Goal: Task Accomplishment & Management: Manage account settings

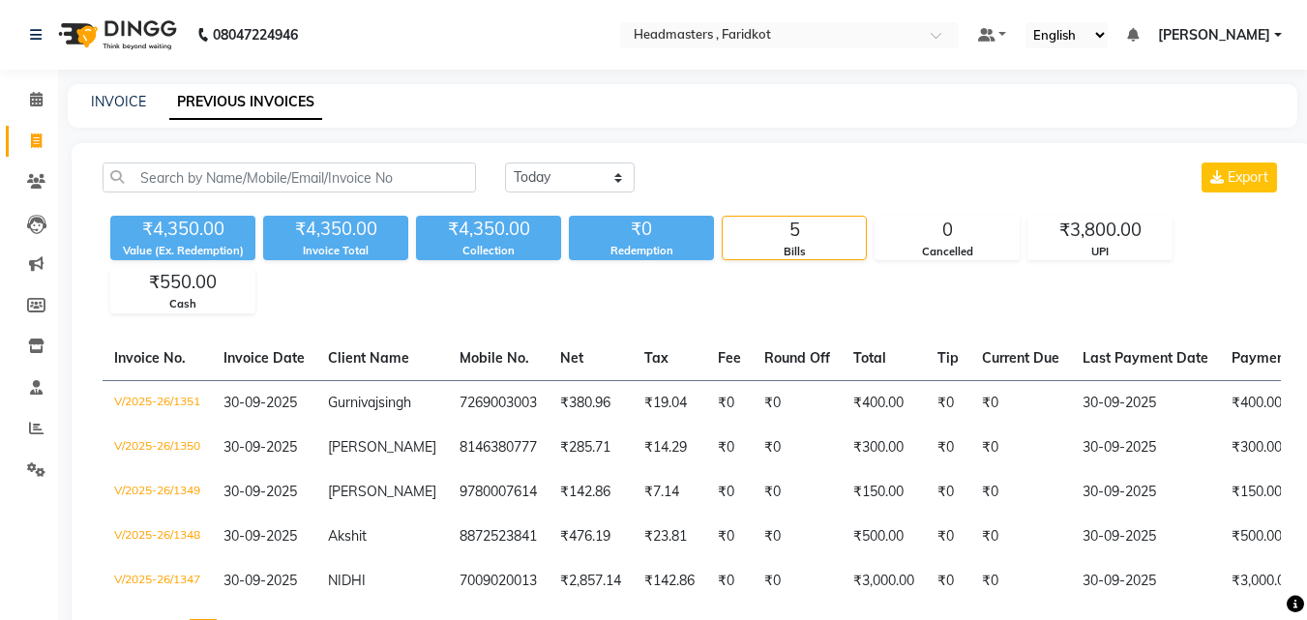
select select "[DATE]"
click at [35, 94] on icon at bounding box center [36, 99] width 13 height 15
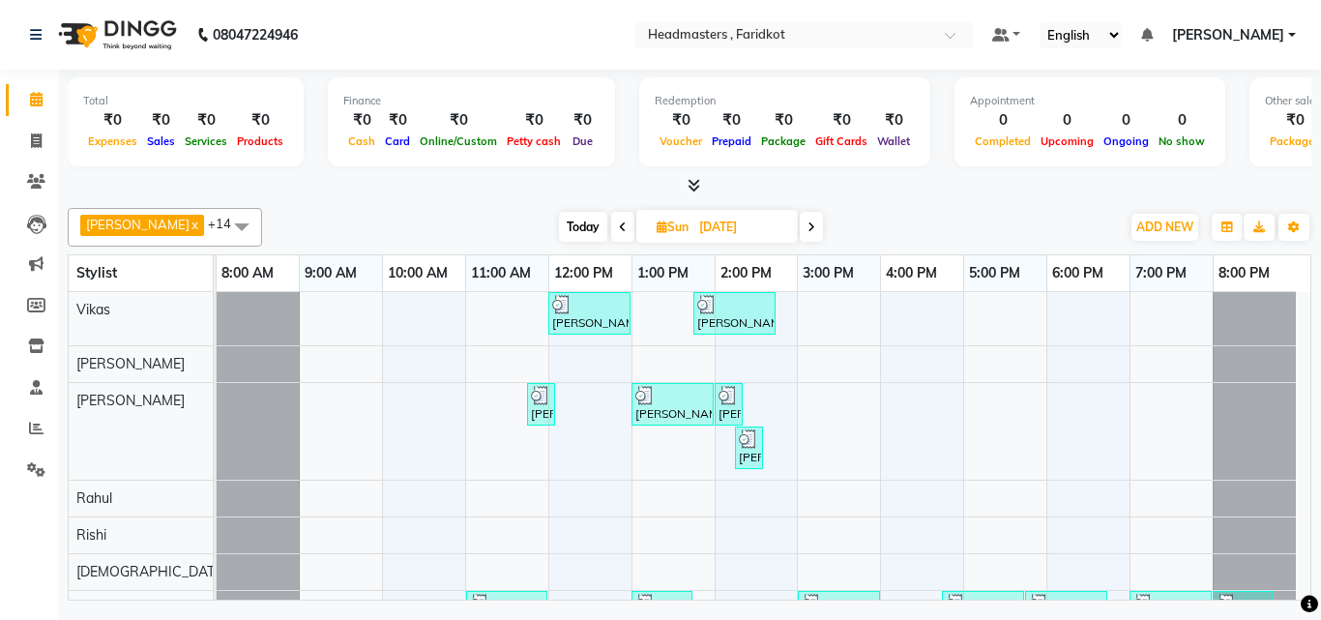
click at [808, 224] on icon at bounding box center [812, 227] width 8 height 12
type input "01-09-2025"
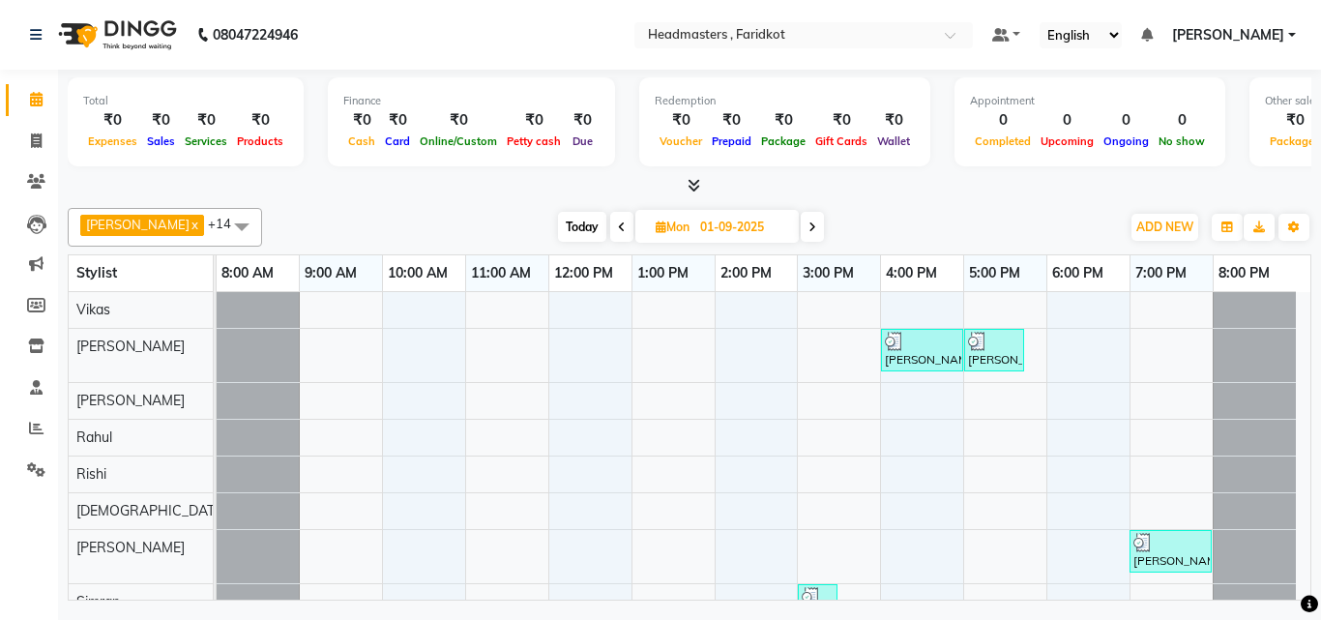
click at [651, 226] on span "Mon" at bounding box center [673, 227] width 44 height 15
select select "9"
select select "2025"
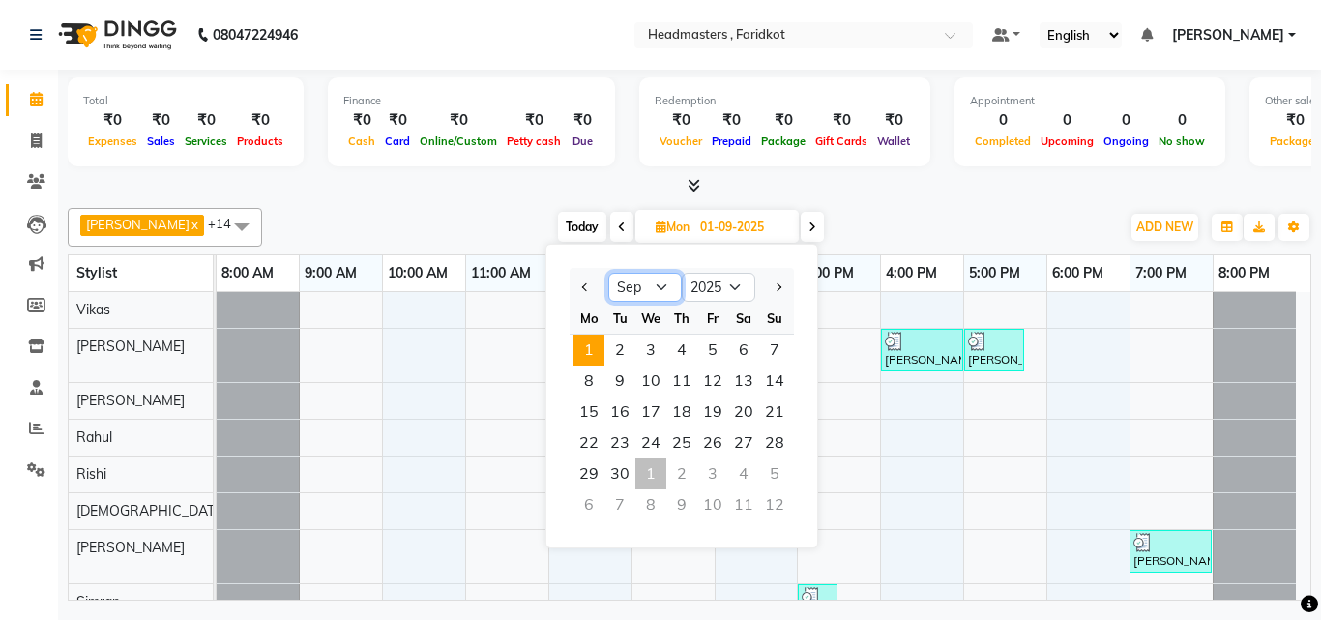
click at [661, 280] on select "Jan Feb Mar Apr May Jun [DATE] Aug Sep Oct Nov Dec" at bounding box center [645, 287] width 74 height 29
select select "10"
click at [608, 273] on select "Jan Feb Mar Apr May Jun [DATE] Aug Sep Oct Nov Dec" at bounding box center [645, 287] width 74 height 29
click at [654, 284] on select "Jan Feb Mar Apr May Jun [DATE] Aug Sep Oct Nov Dec" at bounding box center [645, 287] width 74 height 29
click at [608, 273] on select "Jan Feb Mar Apr May Jun [DATE] Aug Sep Oct Nov Dec" at bounding box center [645, 287] width 74 height 29
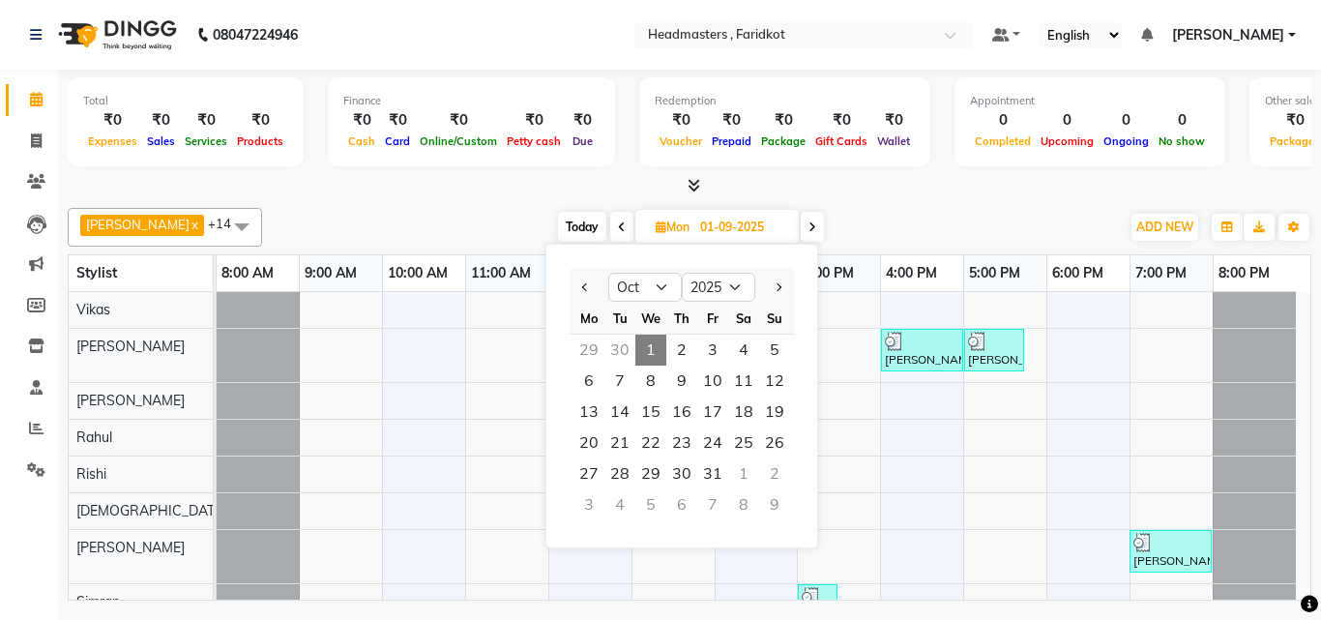
click at [881, 216] on div "[DATE] [DATE] Jan Feb Mar Apr May Jun [DATE] Aug Sep Oct Nov [DATE] 2016 2017 2…" at bounding box center [691, 227] width 839 height 29
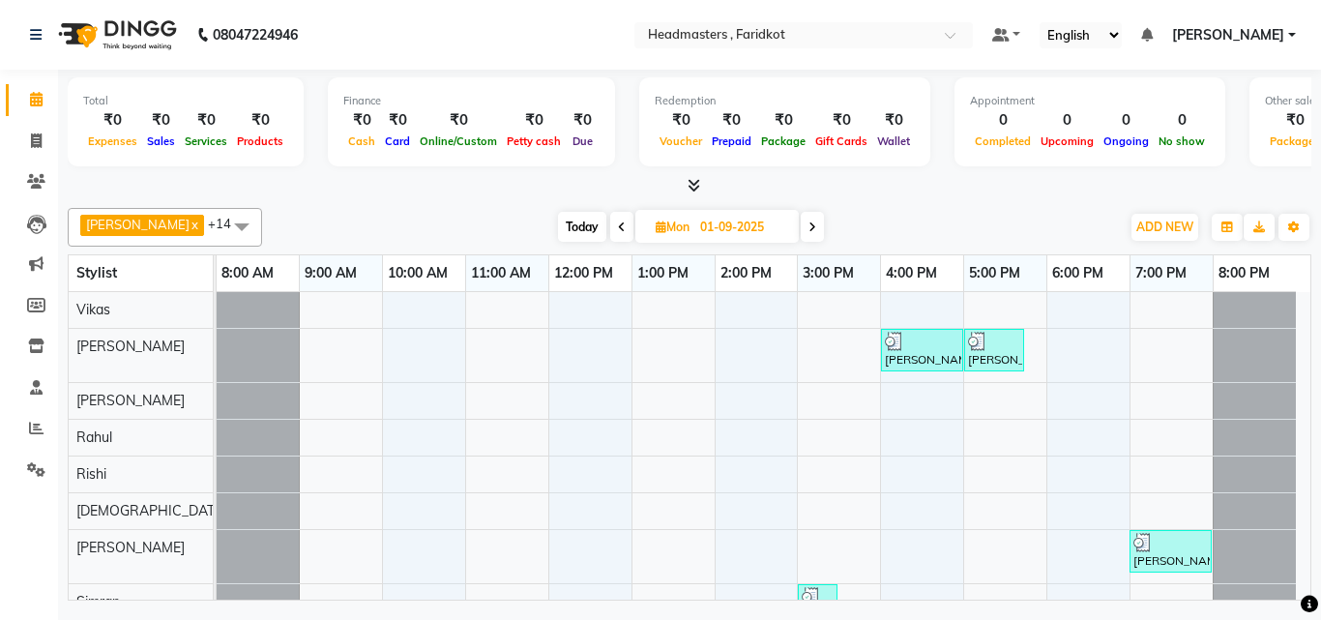
click at [809, 223] on icon at bounding box center [813, 227] width 8 height 12
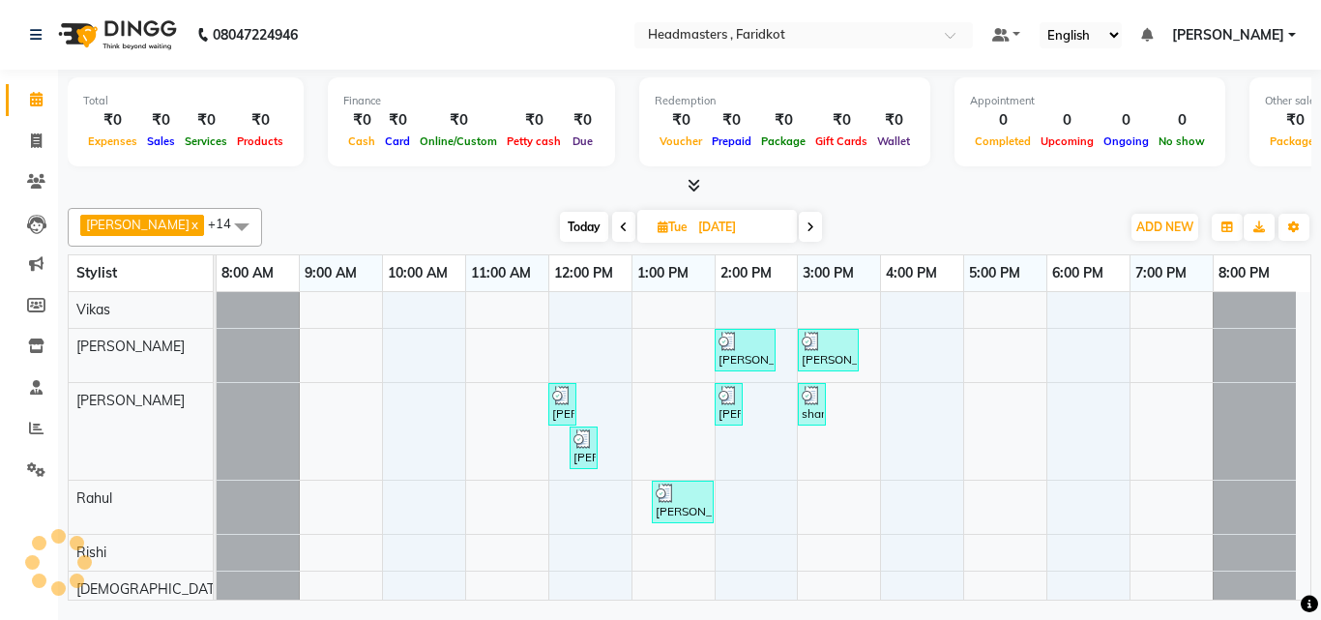
click at [807, 223] on icon at bounding box center [811, 227] width 8 height 12
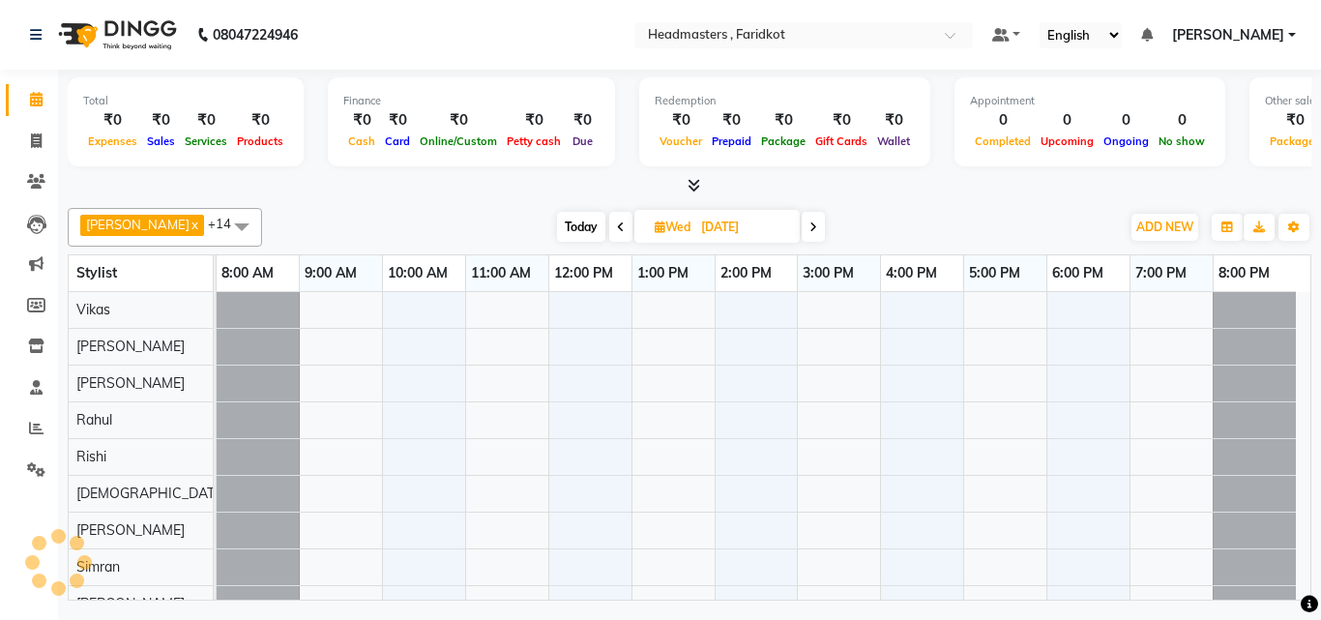
click at [810, 223] on icon at bounding box center [814, 227] width 8 height 12
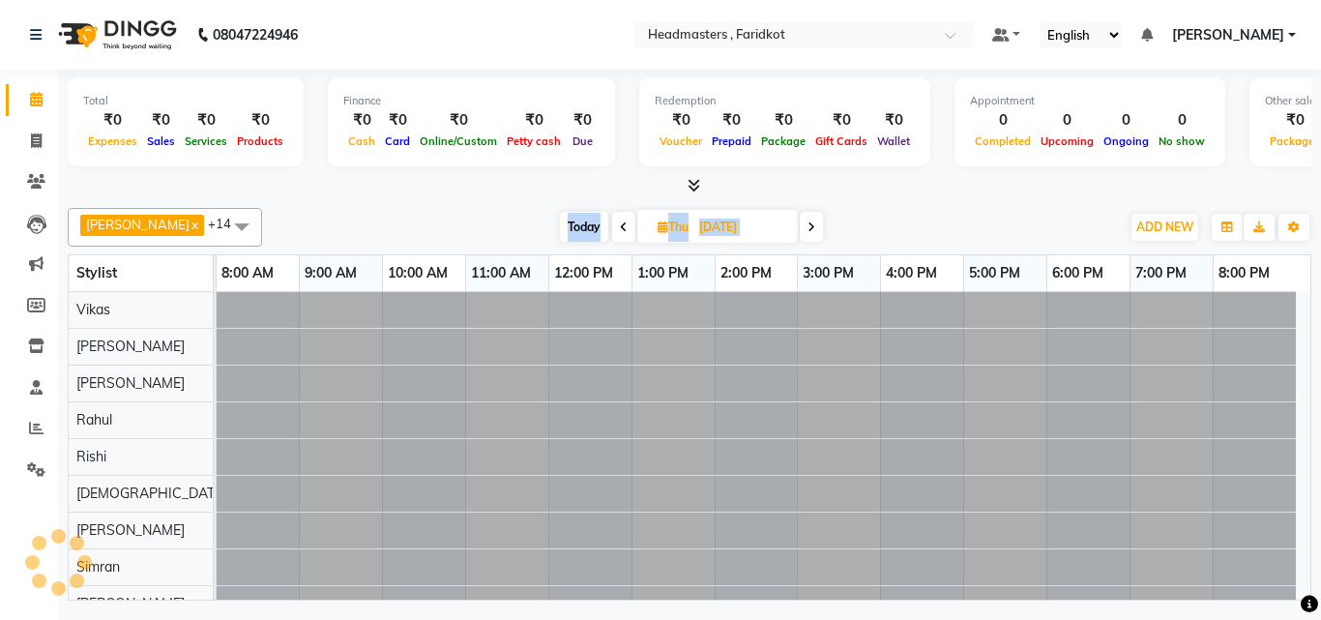
click at [808, 223] on icon at bounding box center [812, 227] width 8 height 12
click at [805, 223] on icon at bounding box center [809, 227] width 8 height 12
click at [807, 223] on icon at bounding box center [811, 227] width 8 height 12
click at [808, 223] on icon at bounding box center [812, 227] width 8 height 12
click at [809, 223] on icon at bounding box center [813, 227] width 8 height 12
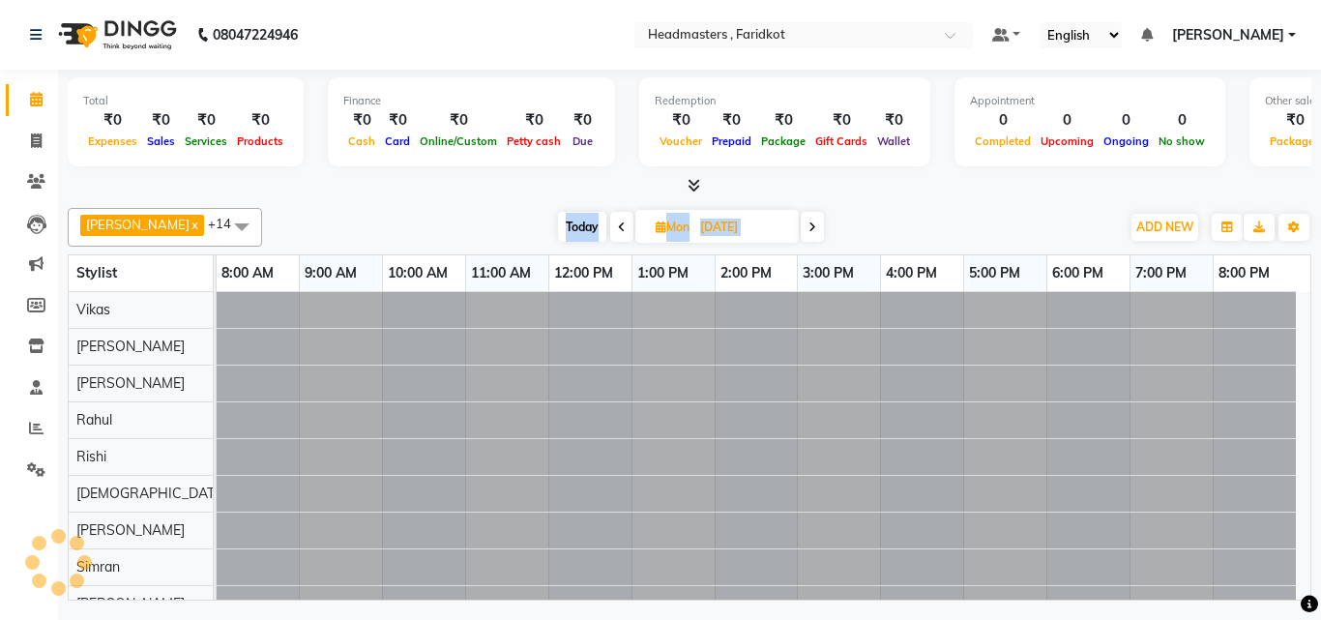
click at [809, 223] on icon at bounding box center [813, 227] width 8 height 12
click at [810, 223] on icon at bounding box center [814, 227] width 8 height 12
click at [808, 223] on icon at bounding box center [812, 227] width 8 height 12
click at [807, 223] on icon at bounding box center [811, 227] width 8 height 12
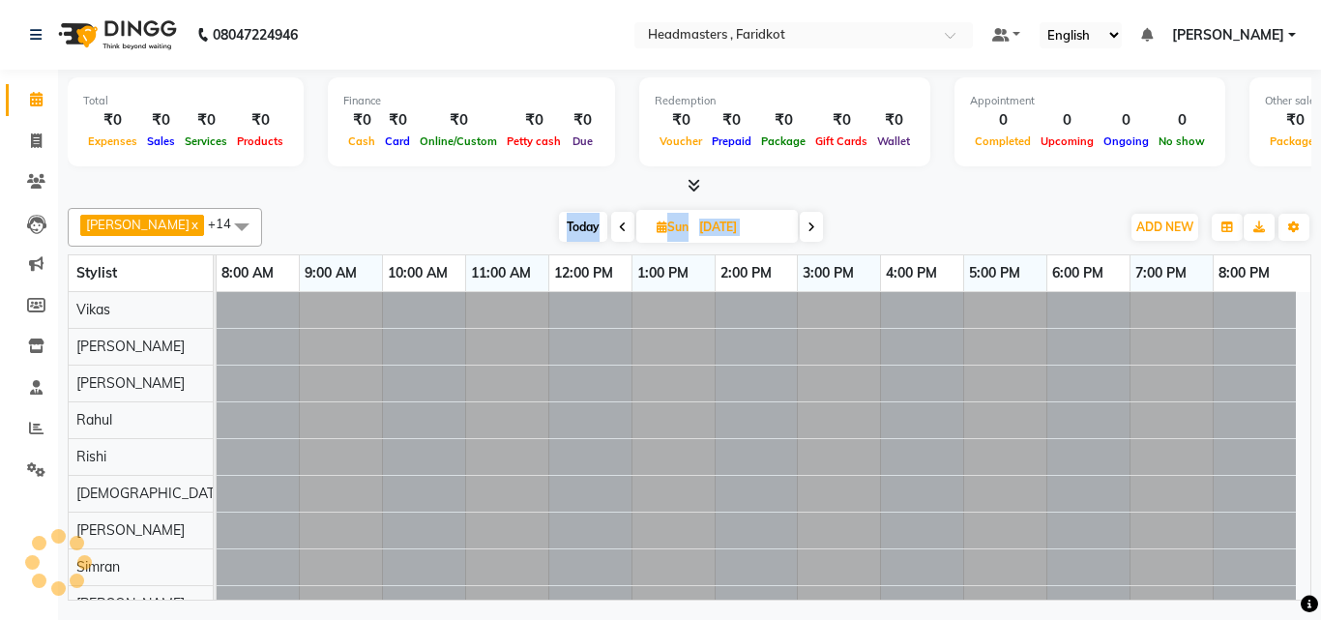
click at [808, 223] on icon at bounding box center [812, 227] width 8 height 12
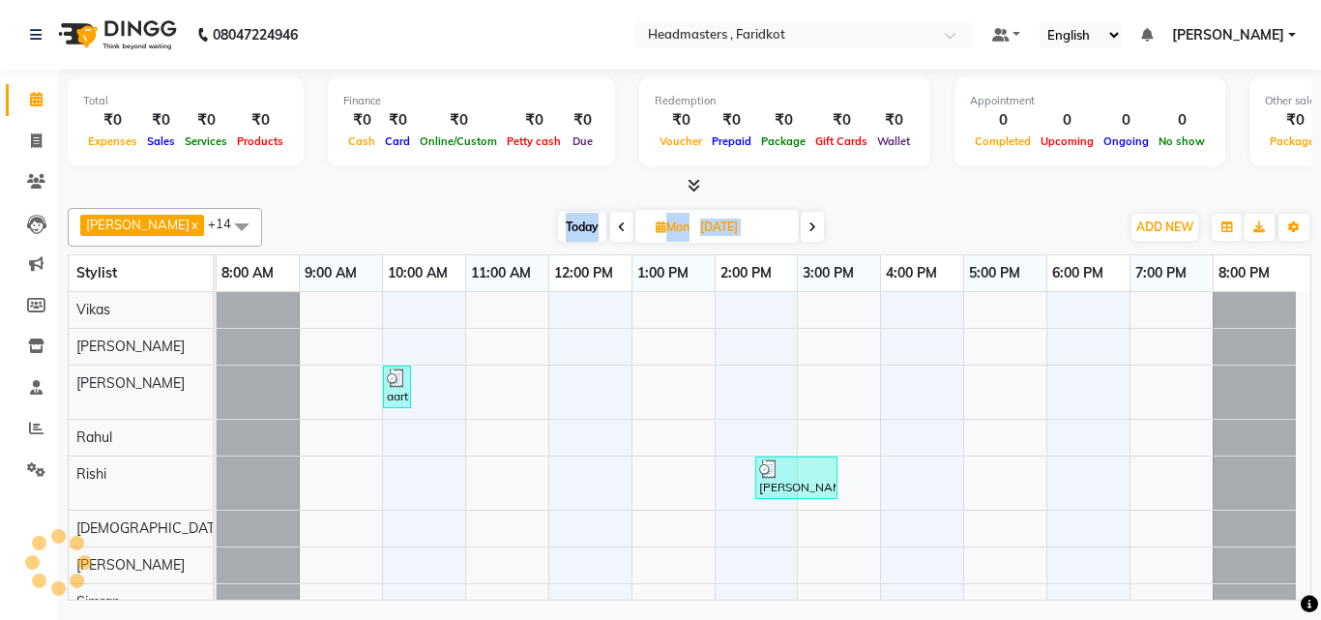
click at [809, 223] on icon at bounding box center [813, 227] width 8 height 12
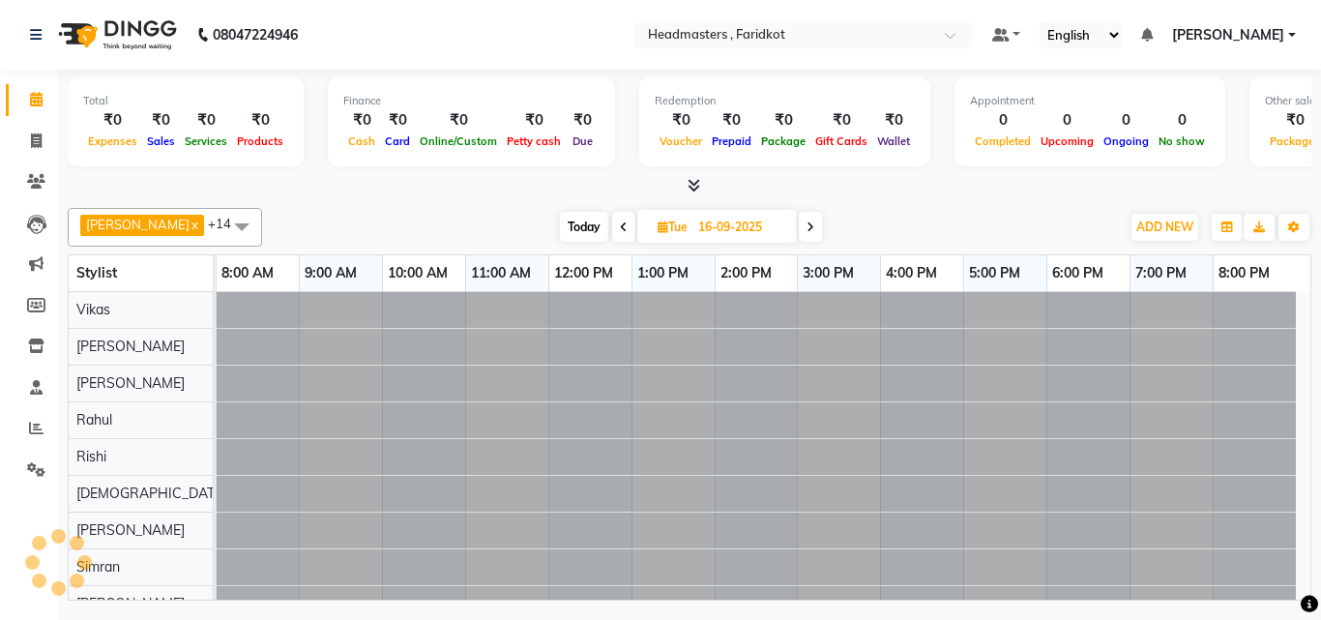
click at [807, 223] on icon at bounding box center [811, 227] width 8 height 12
click at [810, 223] on icon at bounding box center [814, 227] width 8 height 12
click at [808, 223] on icon at bounding box center [812, 227] width 8 height 12
click at [805, 223] on icon at bounding box center [809, 227] width 8 height 12
click at [807, 223] on icon at bounding box center [811, 227] width 8 height 12
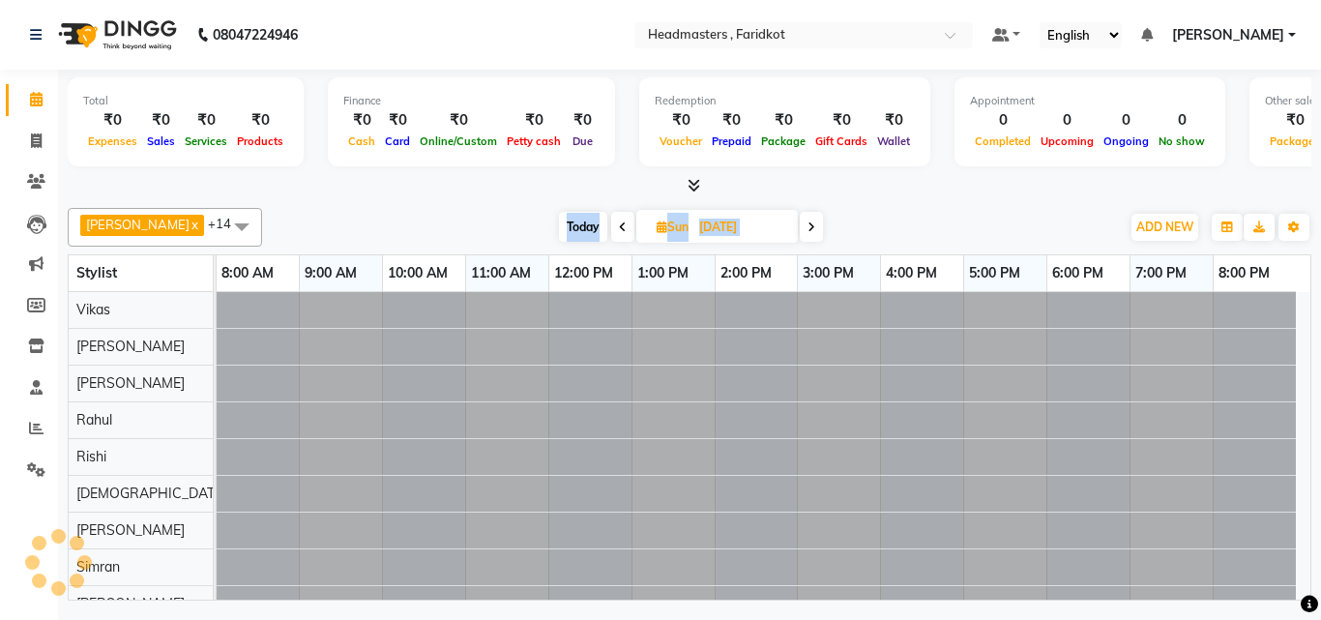
click at [808, 223] on icon at bounding box center [812, 227] width 8 height 12
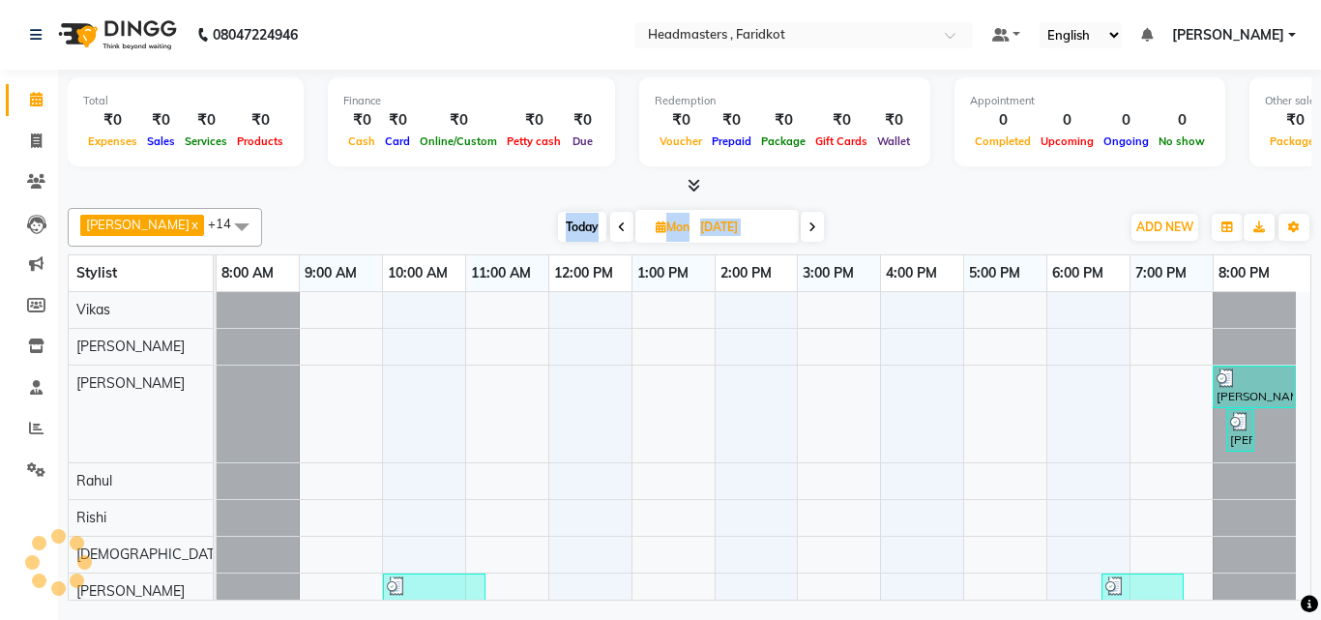
click at [559, 228] on span "Today" at bounding box center [582, 227] width 48 height 30
type input "01-10-2025"
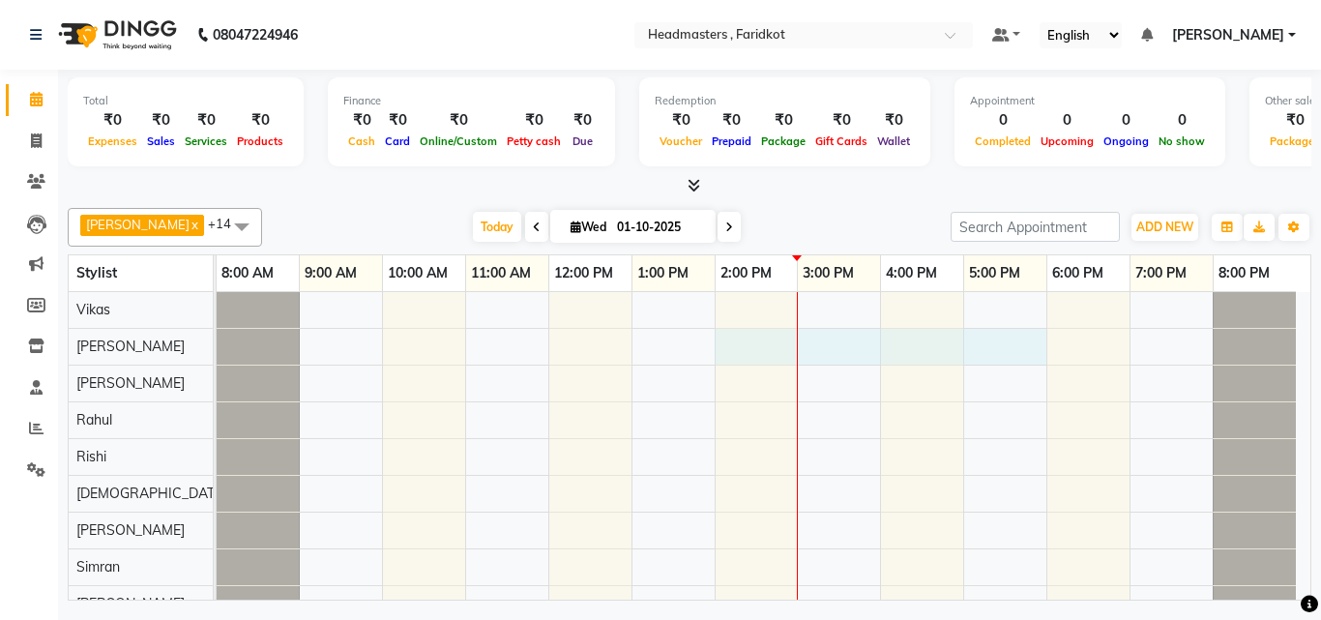
drag, startPoint x: 794, startPoint y: 339, endPoint x: 1014, endPoint y: 326, distance: 220.0
click at [1014, 326] on tr at bounding box center [756, 567] width 1079 height 550
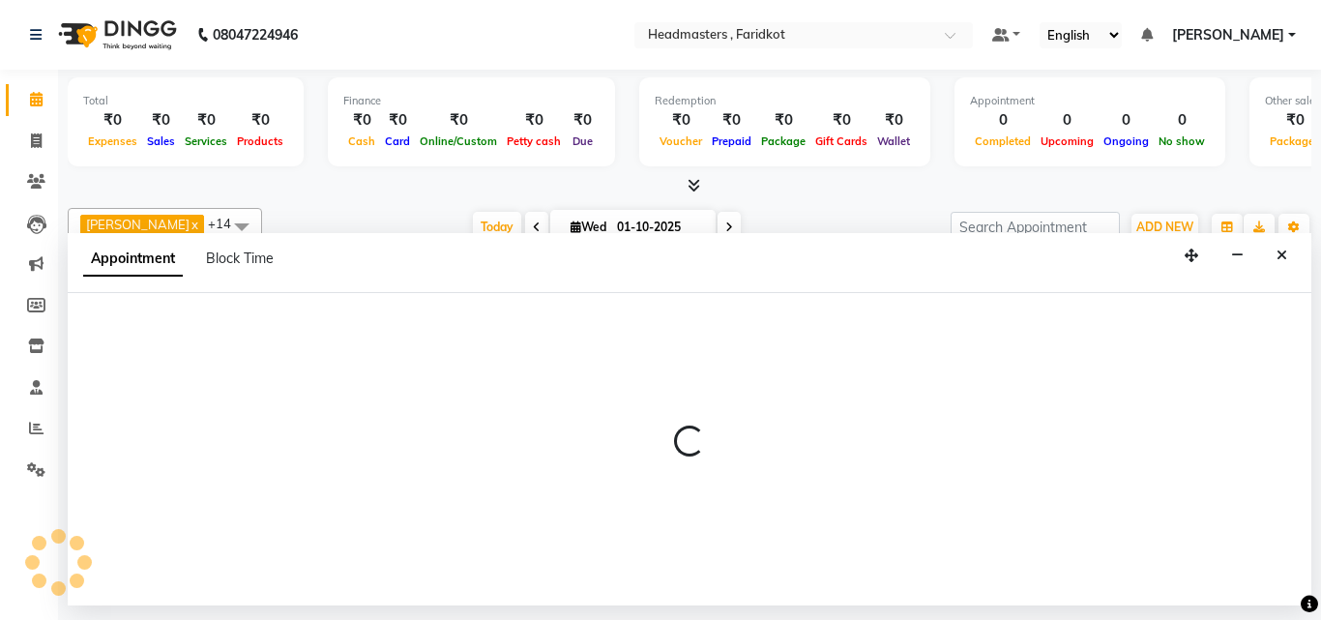
select select "71451"
select select "tentative"
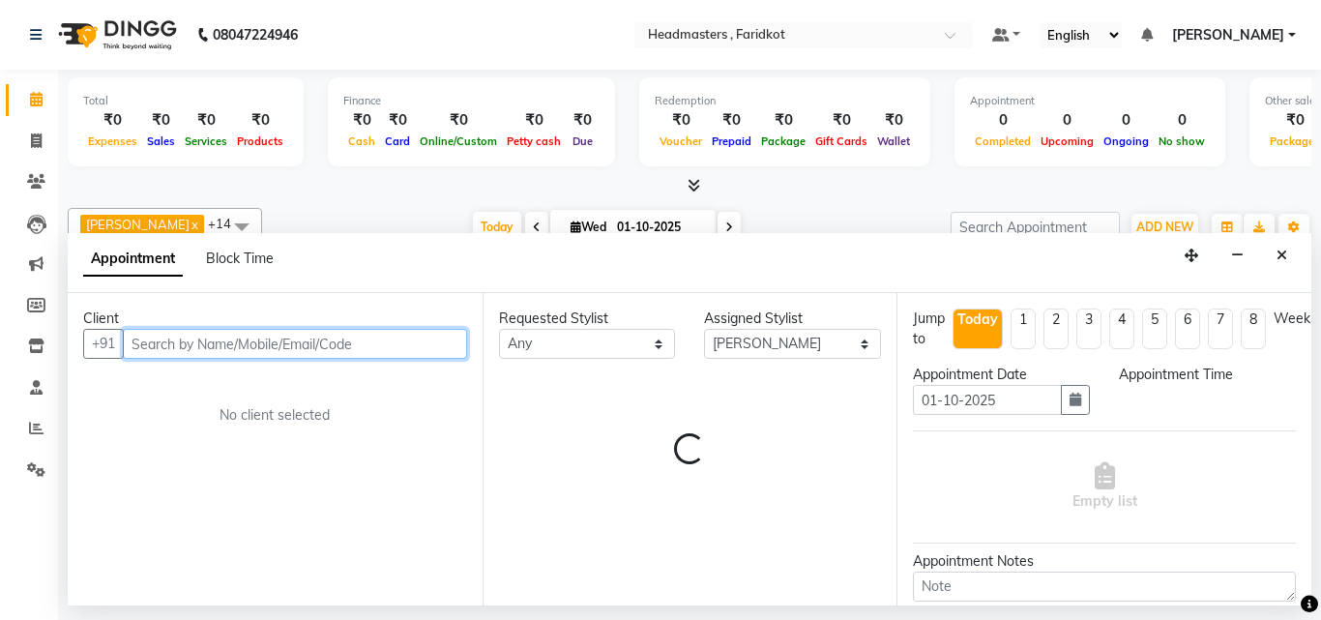
select select "840"
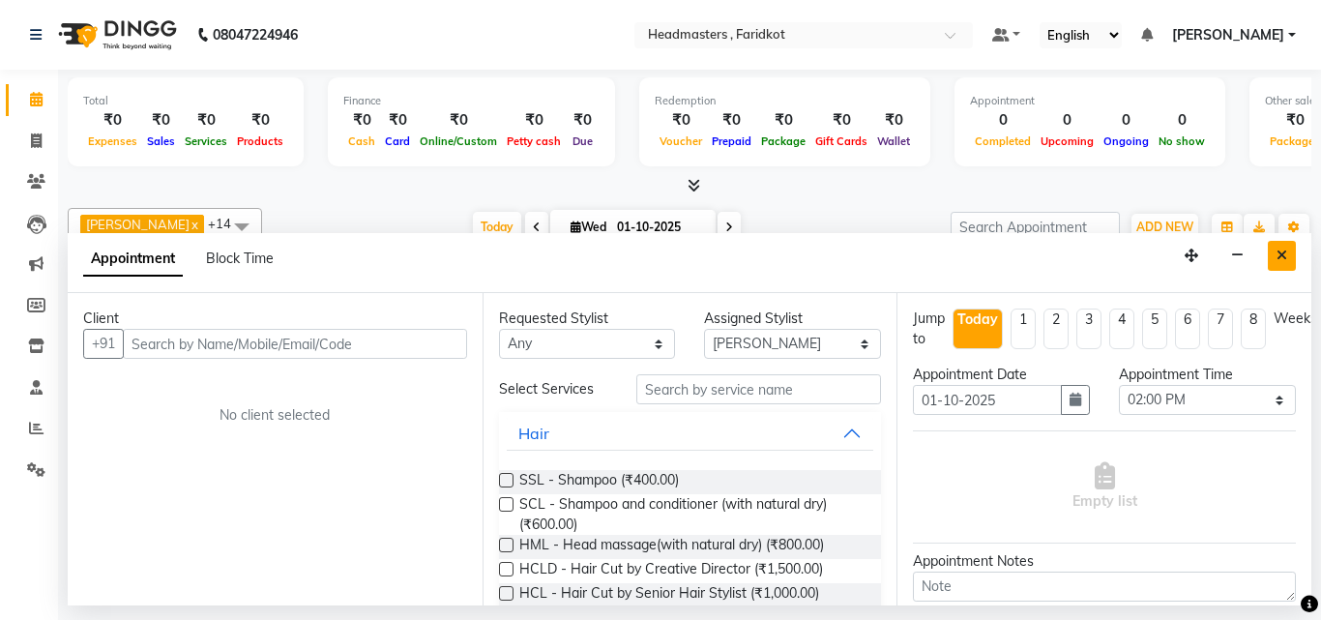
click at [1283, 252] on icon "Close" at bounding box center [1282, 256] width 11 height 14
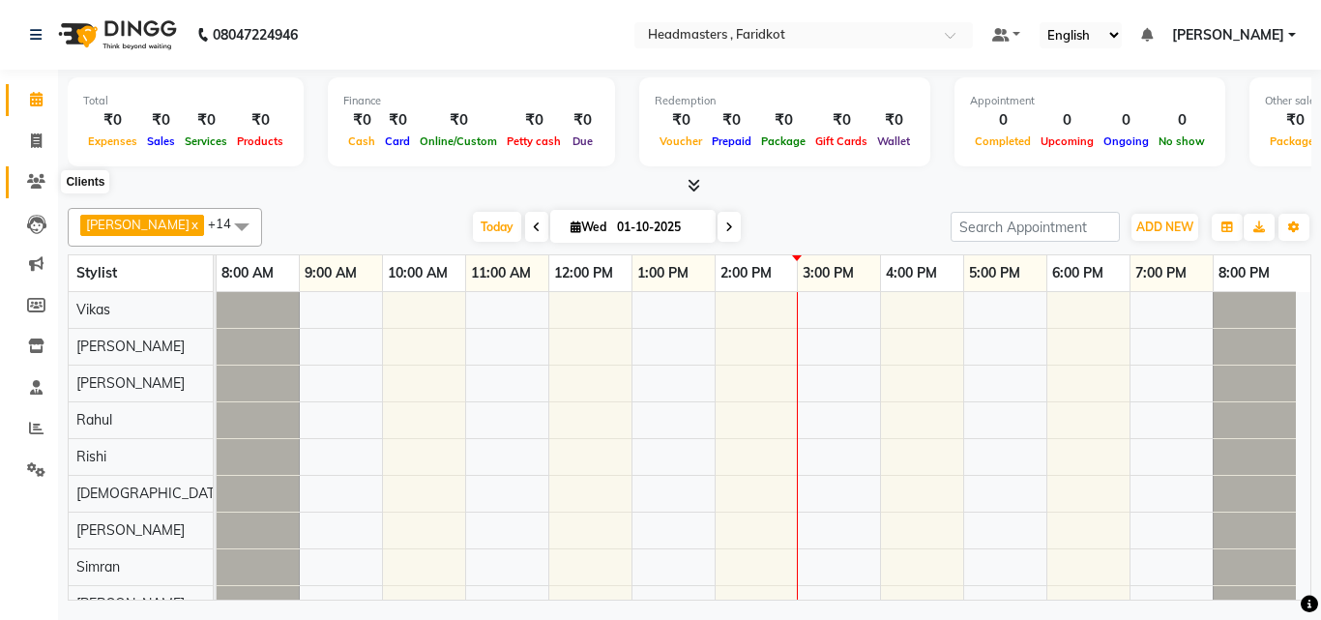
click at [27, 176] on icon at bounding box center [36, 181] width 18 height 15
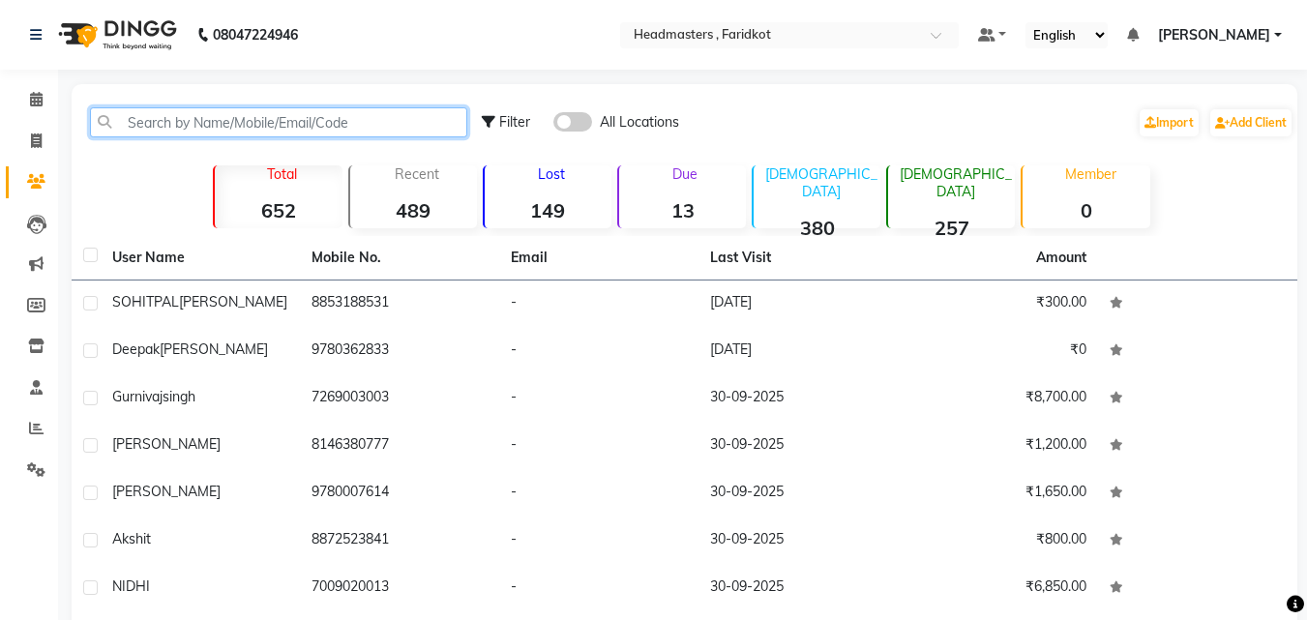
click at [207, 121] on input "text" at bounding box center [278, 122] width 377 height 30
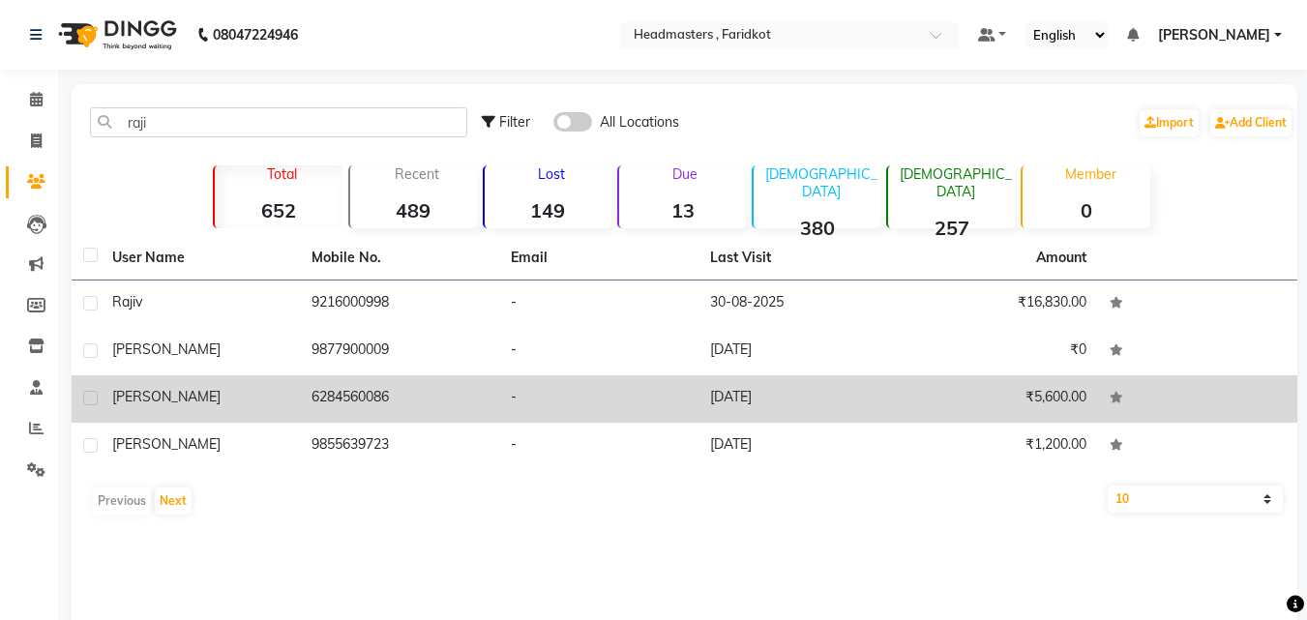
click at [934, 415] on td "₹5,600.00" at bounding box center [997, 398] width 199 height 47
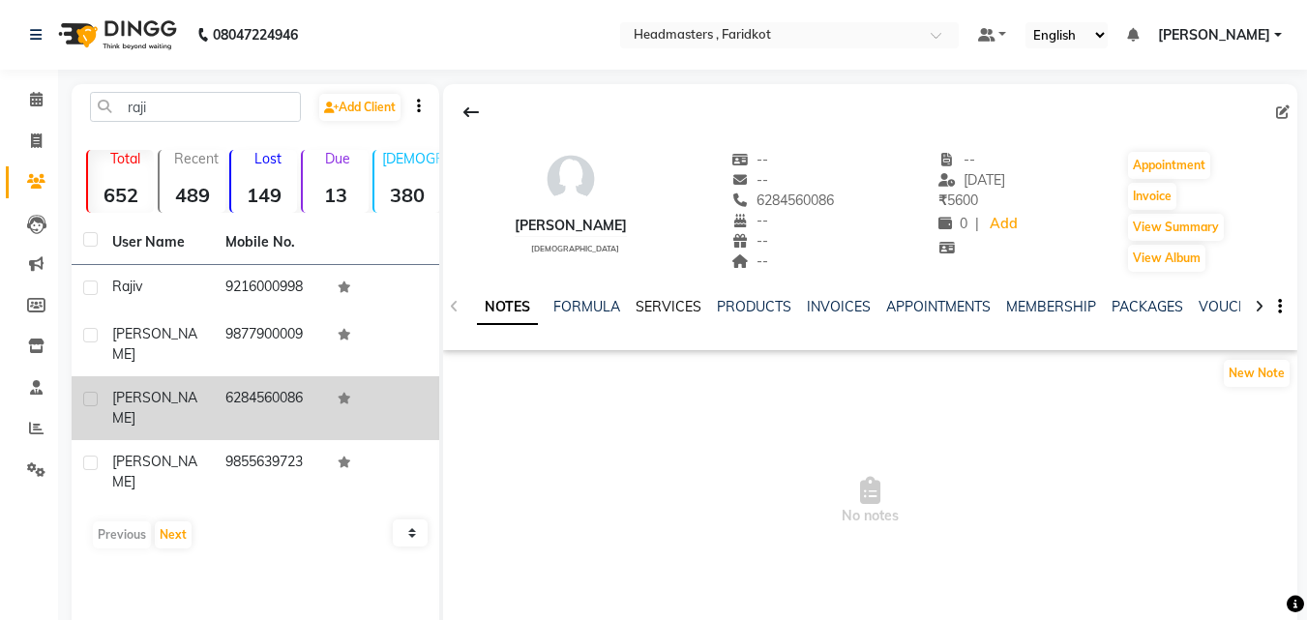
click at [663, 299] on link "SERVICES" at bounding box center [668, 306] width 66 height 17
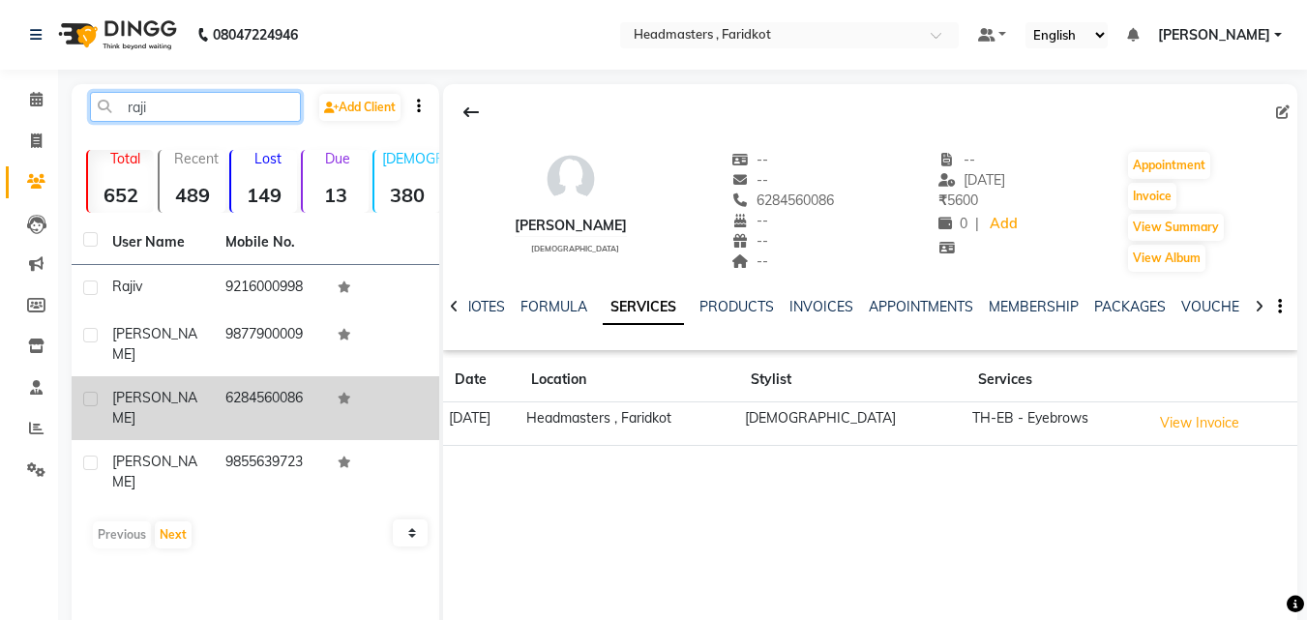
click at [205, 111] on input "raji" at bounding box center [195, 107] width 211 height 30
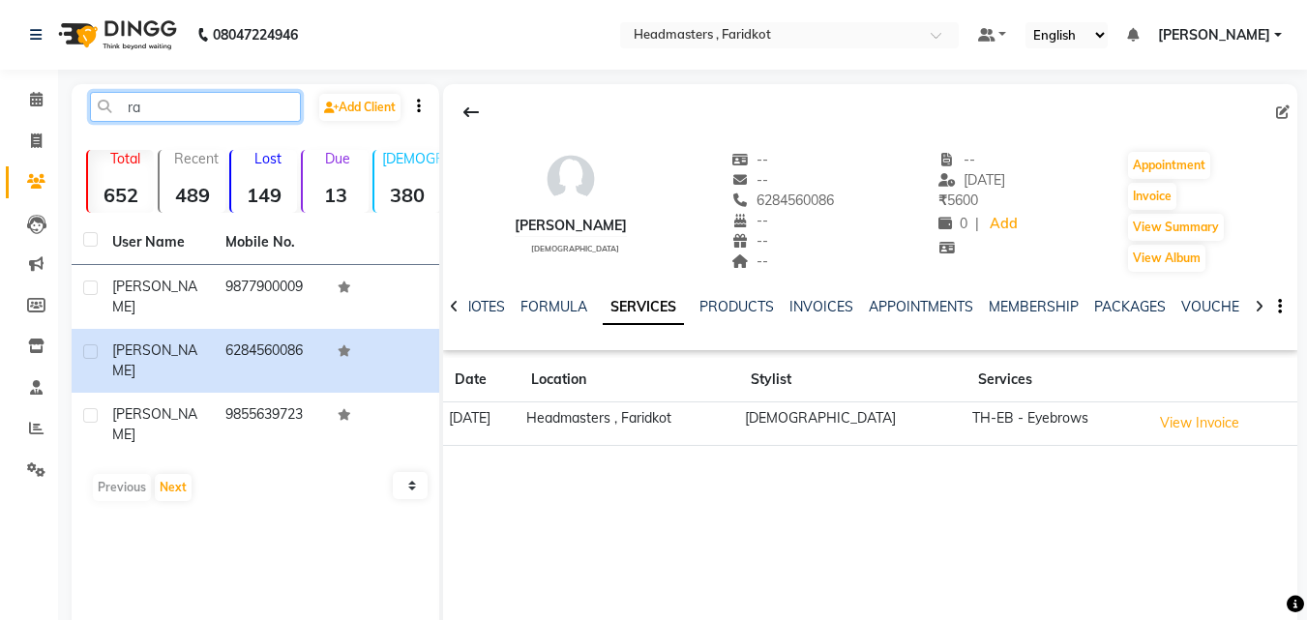
type input "r"
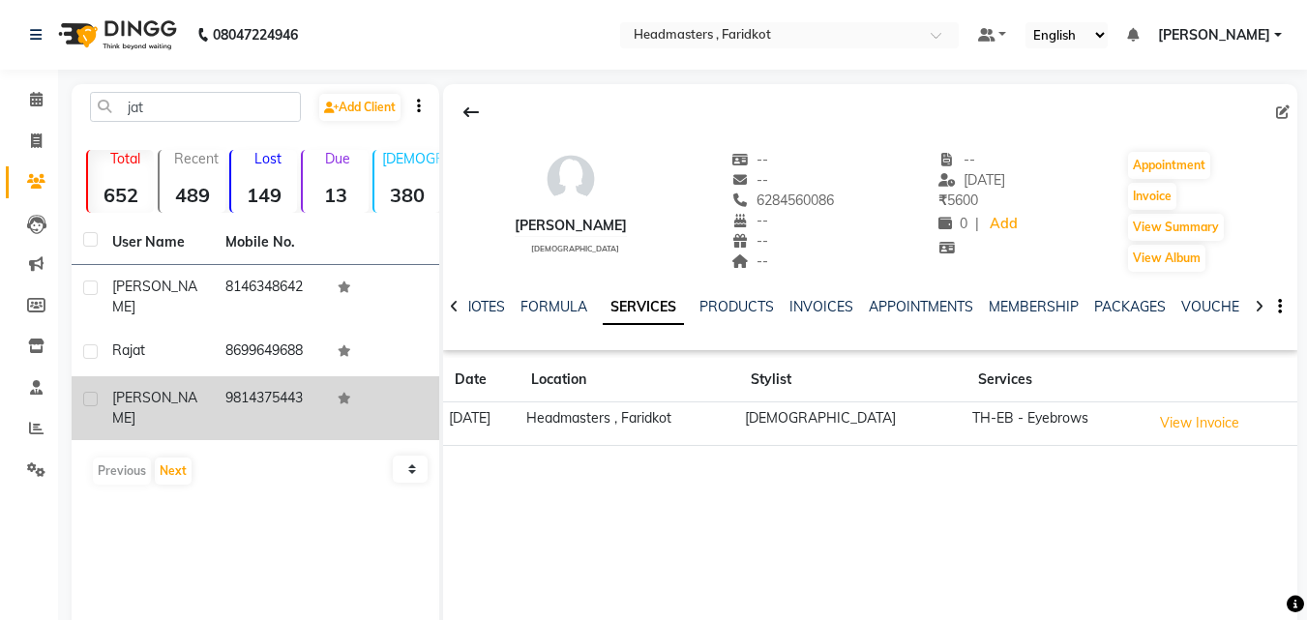
click at [242, 376] on td "9814375443" at bounding box center [270, 408] width 113 height 64
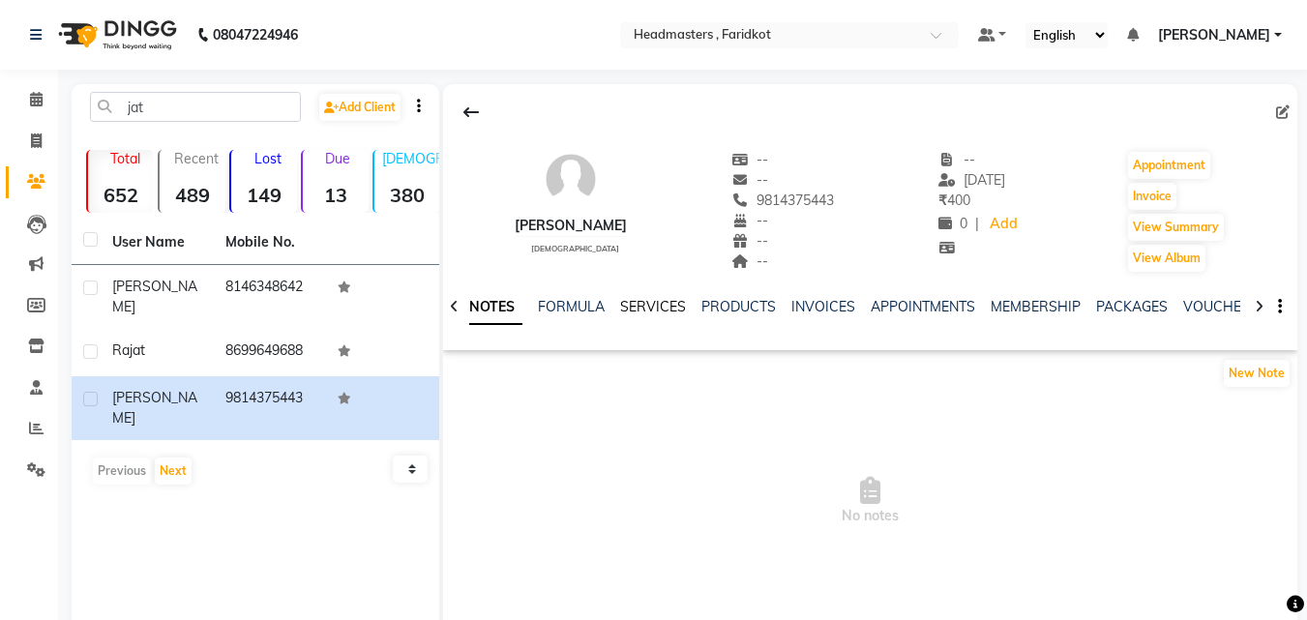
click at [633, 298] on link "SERVICES" at bounding box center [653, 306] width 66 height 17
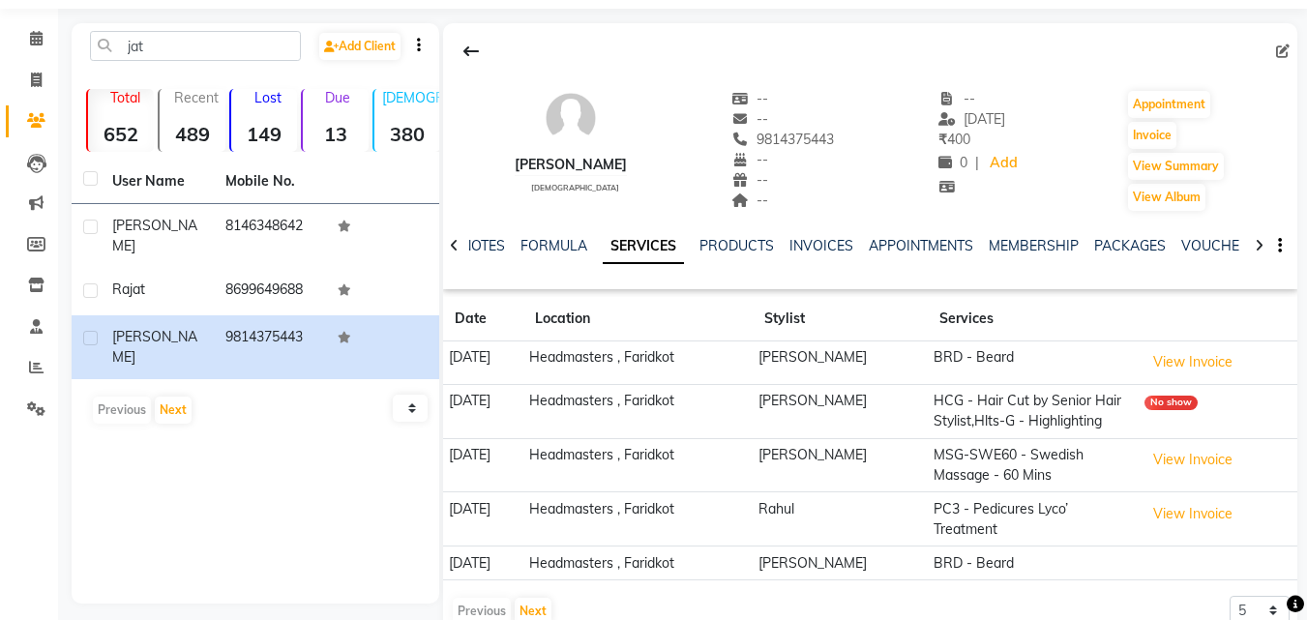
scroll to position [94, 0]
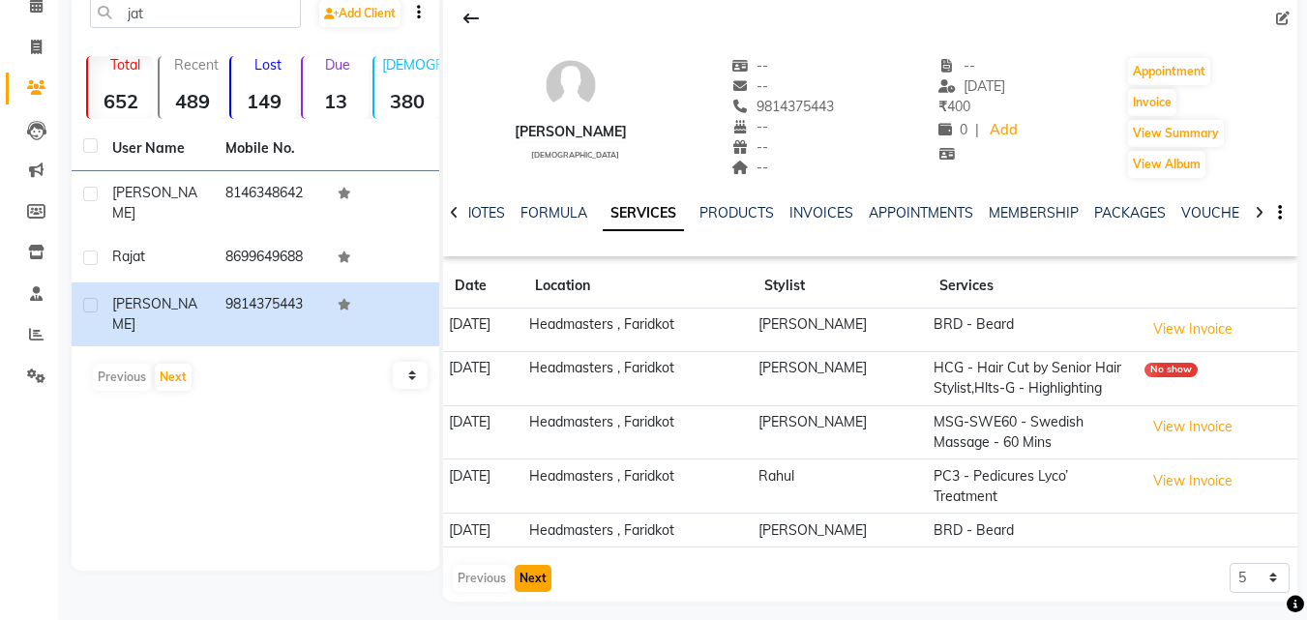
click at [534, 567] on button "Next" at bounding box center [533, 578] width 37 height 27
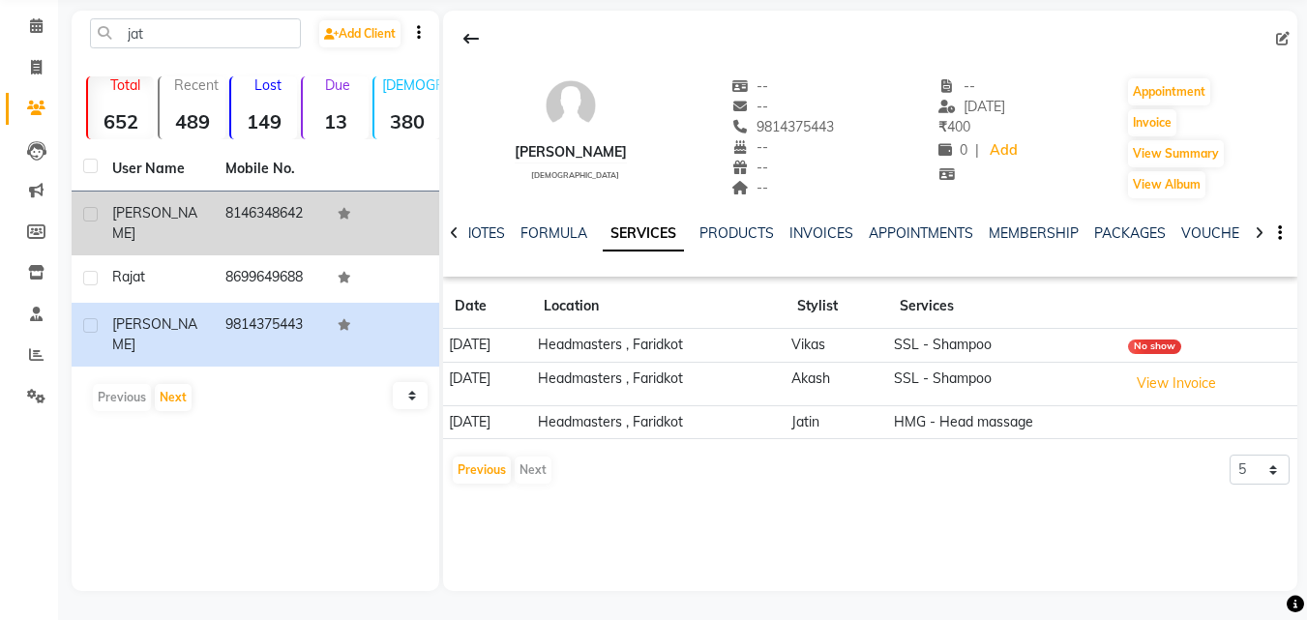
click at [245, 229] on td "8146348642" at bounding box center [270, 223] width 113 height 64
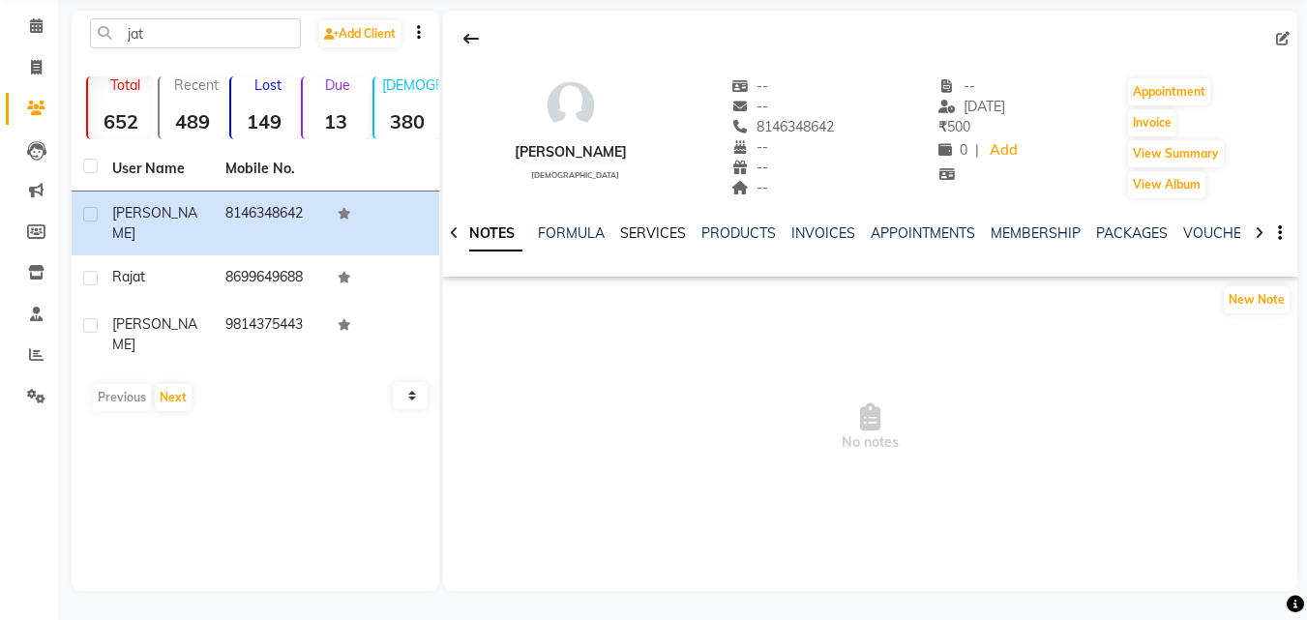
click at [641, 222] on div "NOTES FORMULA SERVICES PRODUCTS INVOICES APPOINTMENTS MEMBERSHIP PACKAGES VOUCH…" at bounding box center [870, 233] width 854 height 67
click at [651, 229] on link "SERVICES" at bounding box center [653, 232] width 66 height 17
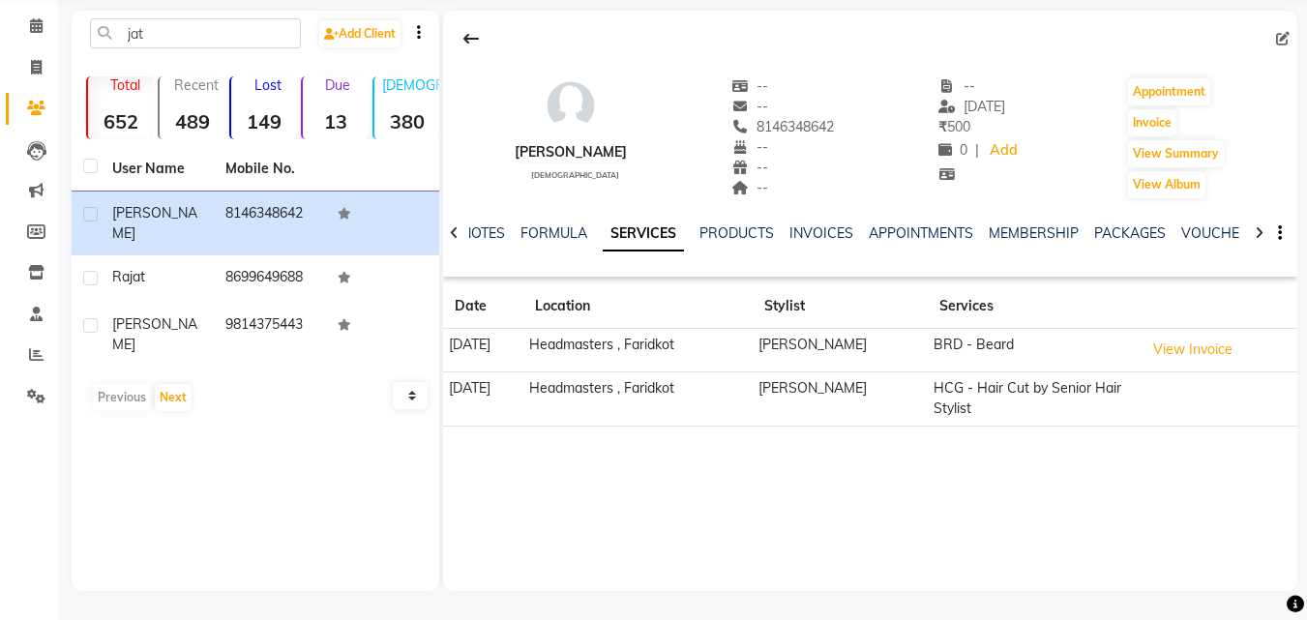
click at [814, 221] on div "NOTES FORMULA SERVICES PRODUCTS INVOICES APPOINTMENTS MEMBERSHIP PACKAGES VOUCH…" at bounding box center [870, 233] width 854 height 67
click at [828, 228] on link "INVOICES" at bounding box center [821, 232] width 64 height 17
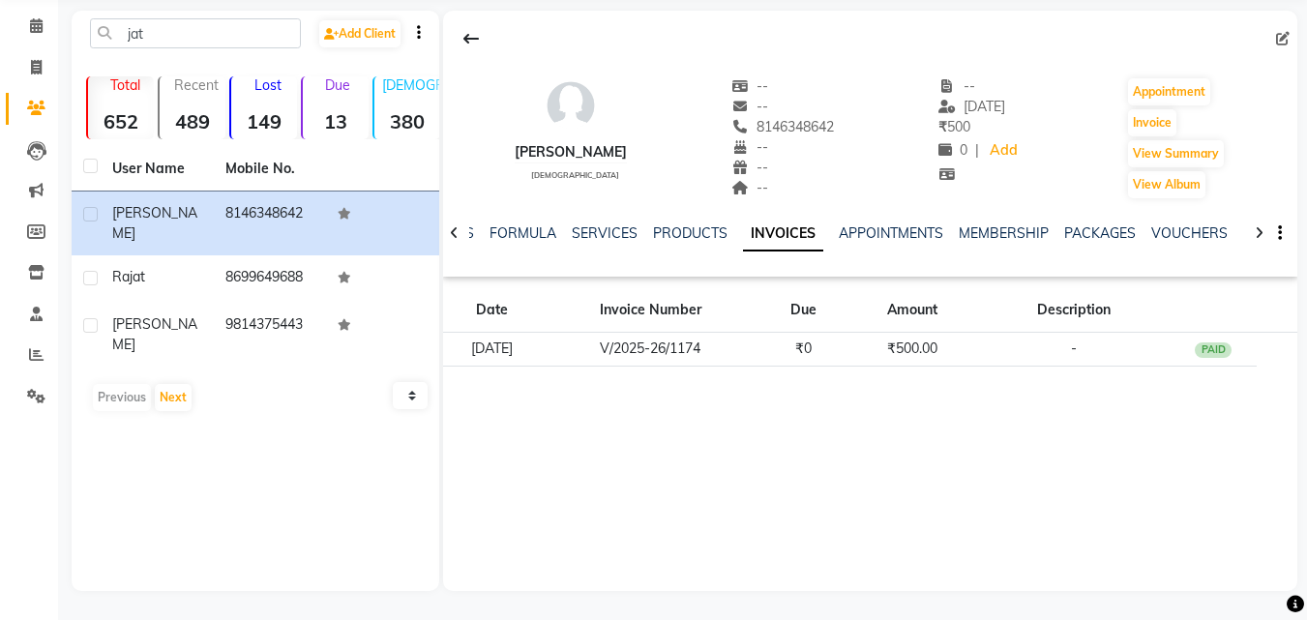
drag, startPoint x: 300, startPoint y: 298, endPoint x: 527, endPoint y: 266, distance: 229.5
click at [303, 303] on td "9814375443" at bounding box center [270, 335] width 113 height 64
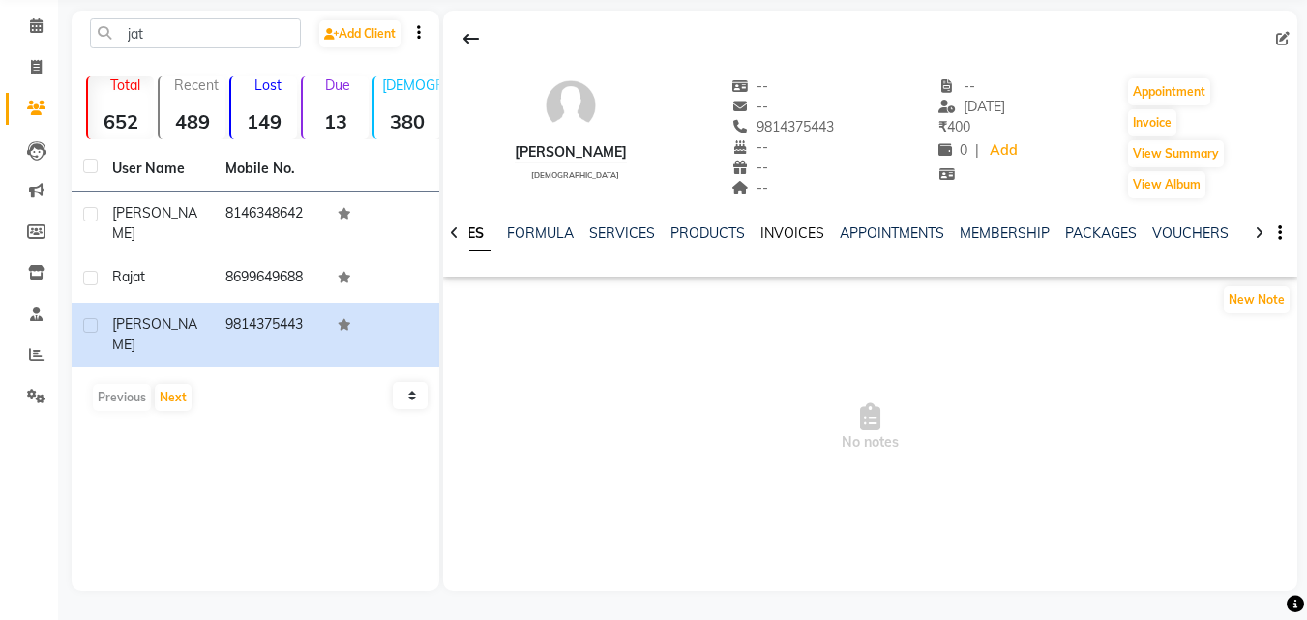
click at [792, 228] on link "INVOICES" at bounding box center [792, 232] width 64 height 17
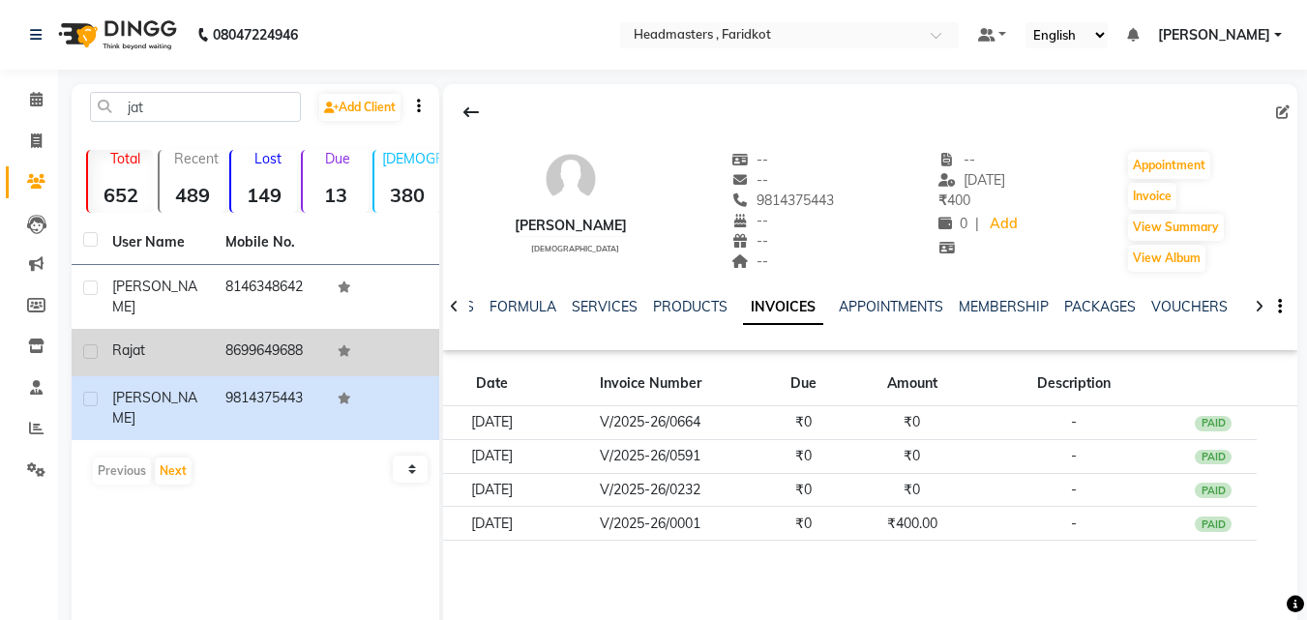
scroll to position [74, 0]
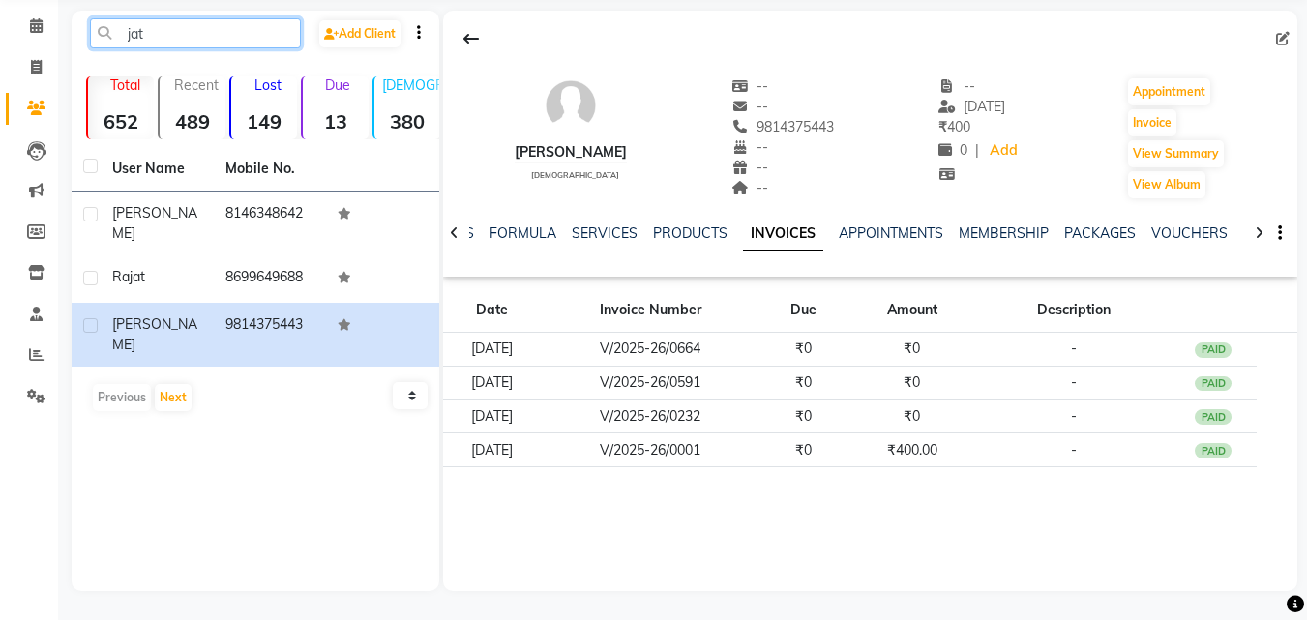
click at [244, 34] on input "jat" at bounding box center [195, 33] width 211 height 30
type input "j"
